Goal: Transaction & Acquisition: Purchase product/service

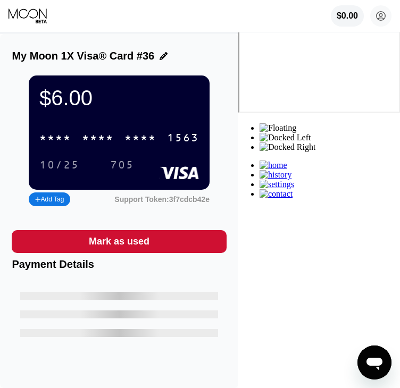
click at [114, 139] on div "* * * *" at bounding box center [98, 138] width 32 height 12
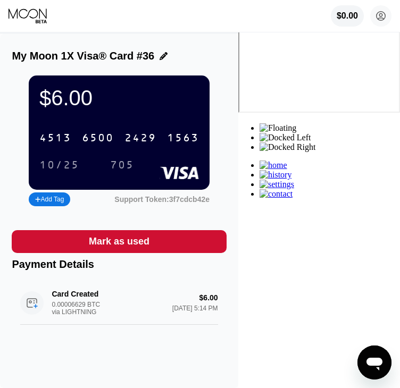
click at [19, 16] on icon at bounding box center [29, 16] width 40 height 16
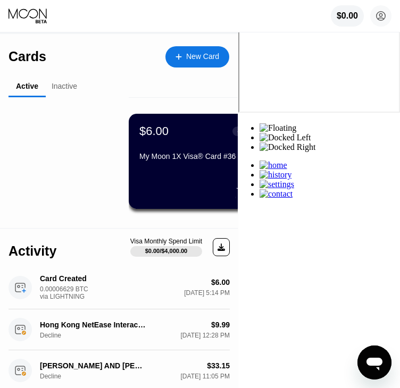
click at [229, 43] on div "Cards New Card" at bounding box center [119, 52] width 221 height 37
click at [229, 49] on div "New Card" at bounding box center [197, 56] width 64 height 21
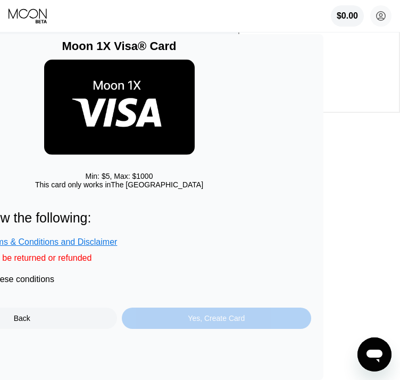
click at [209, 327] on div "Yes, Create Card" at bounding box center [217, 317] width 190 height 21
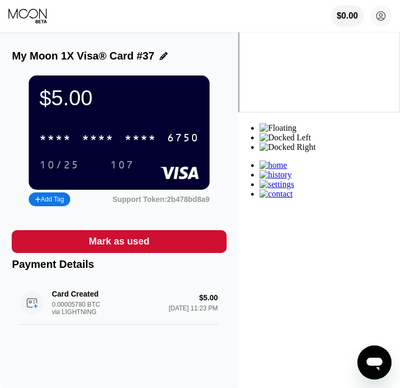
click at [114, 145] on div "* * * *" at bounding box center [98, 138] width 32 height 12
click at [35, 23] on icon at bounding box center [29, 16] width 40 height 16
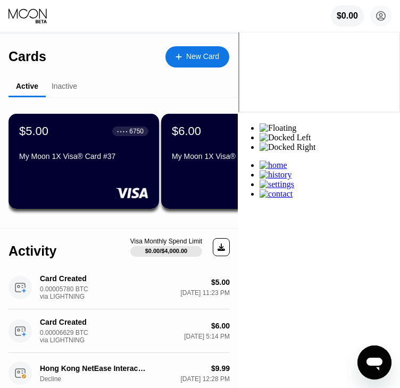
click at [53, 86] on div "Inactive" at bounding box center [65, 86] width 26 height 9
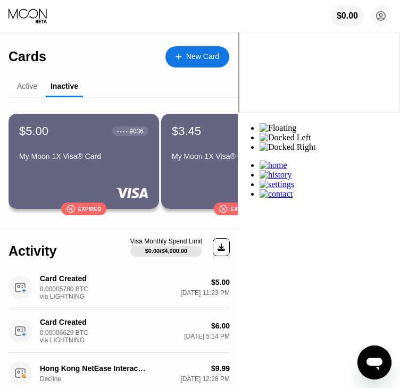
click at [52, 118] on div "$5.00 ● ● ● ● 9036 My Moon 1X Visa® Card  Expired" at bounding box center [84, 161] width 151 height 95
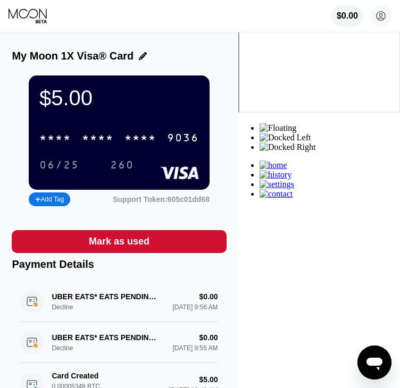
click at [27, 19] on icon at bounding box center [29, 16] width 40 height 16
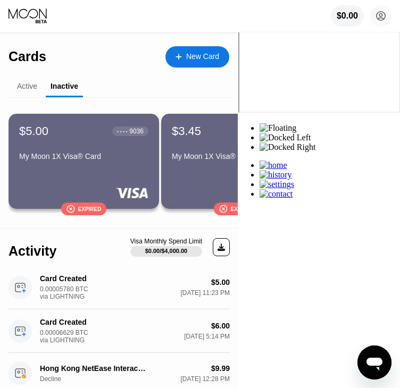
click at [24, 88] on div "Active" at bounding box center [27, 86] width 20 height 9
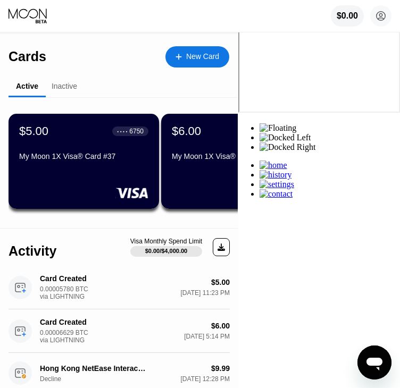
click at [229, 47] on div "New Card" at bounding box center [197, 56] width 64 height 21
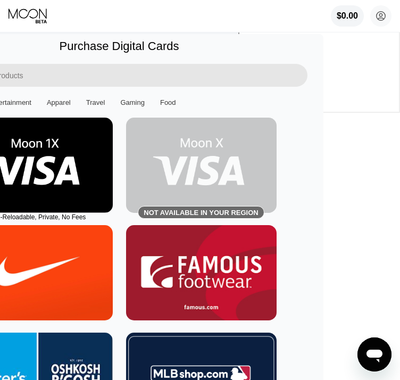
click at [88, 181] on img at bounding box center [37, 165] width 151 height 95
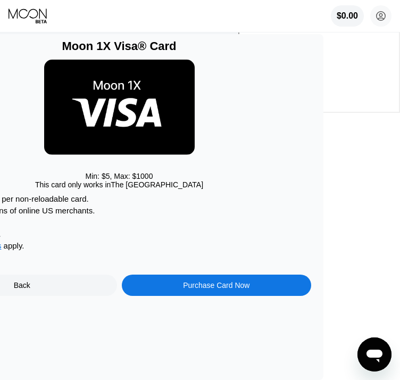
click at [240, 308] on div "Moon 1X Visa® Card Min: $ 5 , Max: $ 1000 This card only works in [GEOGRAPHIC_D…" at bounding box center [119, 207] width 408 height 346
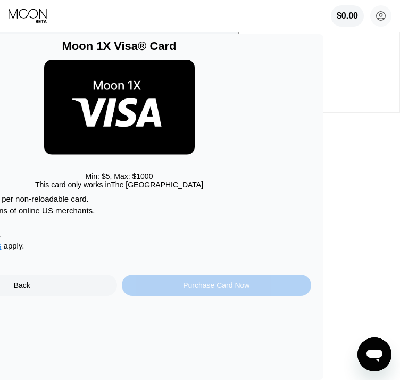
click at [232, 296] on div "Purchase Card Now" at bounding box center [217, 284] width 190 height 21
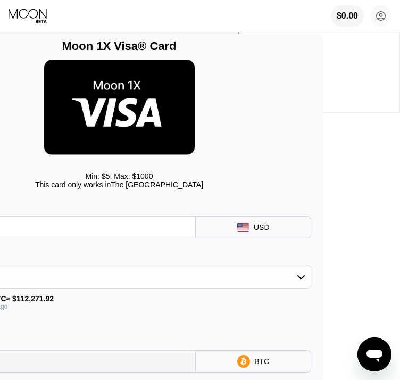
click at [149, 238] on input "text" at bounding box center [61, 226] width 251 height 21
type input "$5"
type input "0.00005785"
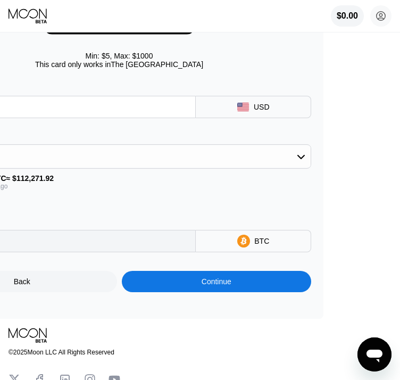
type input "$5"
click at [236, 280] on div "Back Continue" at bounding box center [119, 272] width 384 height 40
click at [233, 285] on div "Continue" at bounding box center [217, 281] width 190 height 21
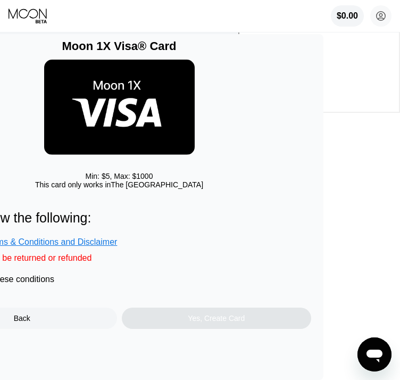
click at [72, 298] on div "Please review the following: • I agree to the Terms & Conditions and Disclaimer…" at bounding box center [119, 269] width 384 height 119
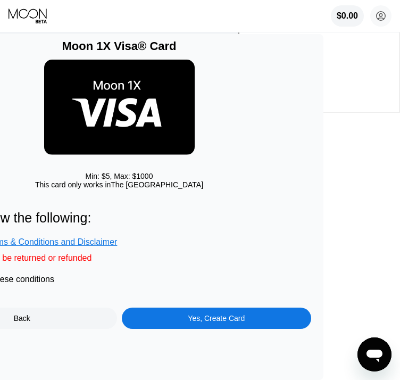
click at [249, 329] on div "Yes, Create Card" at bounding box center [217, 317] width 190 height 21
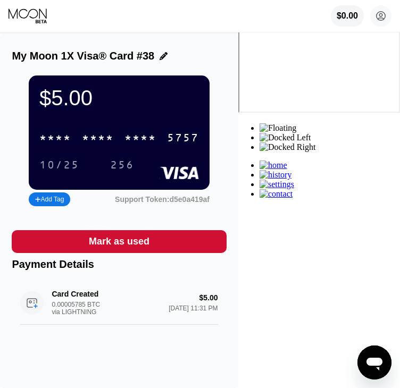
click at [157, 146] on div "* * * * * * * * * * * * 5757" at bounding box center [119, 138] width 172 height 22
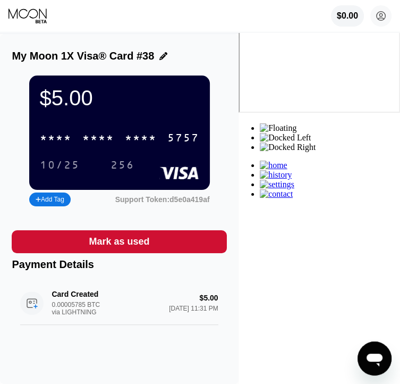
click at [218, 325] on div "Card Created 0.00005785 BTC via LIGHTNING $5.00 [DATE] 11:31 PM" at bounding box center [119, 303] width 198 height 44
